Goal: Information Seeking & Learning: Learn about a topic

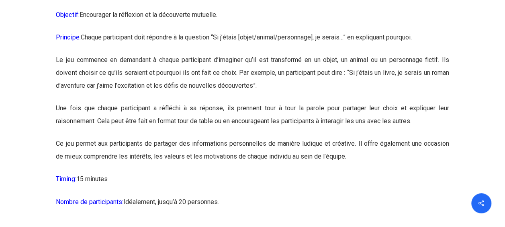
scroll to position [2085, 0]
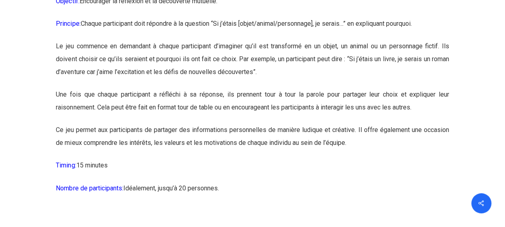
click at [166, 40] on p "Principe: Chaque participant doit répondre à la question “Si j’étais [objet/ani…" at bounding box center [252, 28] width 393 height 23
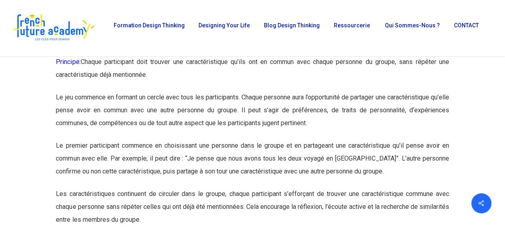
scroll to position [3812, 0]
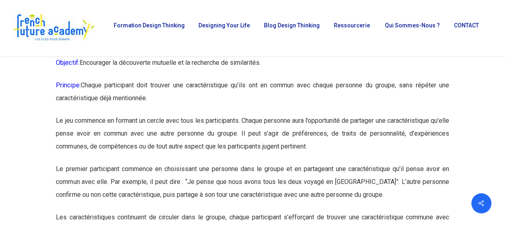
click at [166, 44] on span "Icebreaker 14: Le jeu des caractéristiques communes" at bounding box center [150, 39] width 188 height 9
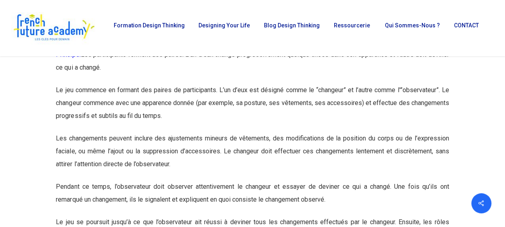
scroll to position [4850, 0]
drag, startPoint x: 301, startPoint y: 116, endPoint x: 248, endPoint y: 104, distance: 54.1
click at [248, 84] on p "Principe: Les participants forment des paires. L’un d’eux change progressivemen…" at bounding box center [252, 65] width 393 height 35
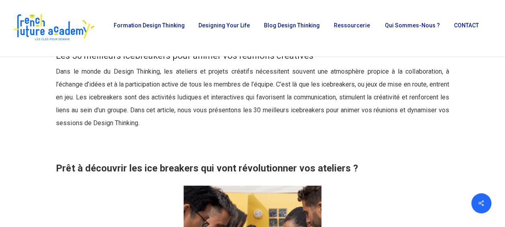
scroll to position [367, 0]
